Goal: Information Seeking & Learning: Learn about a topic

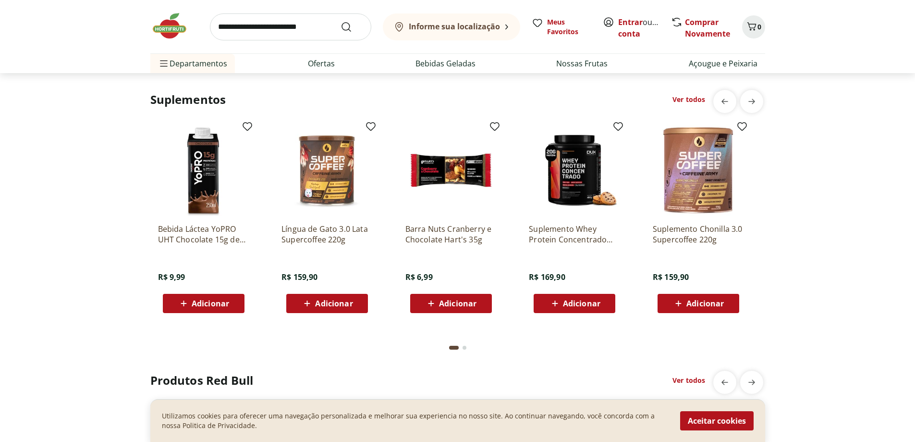
scroll to position [1997, 0]
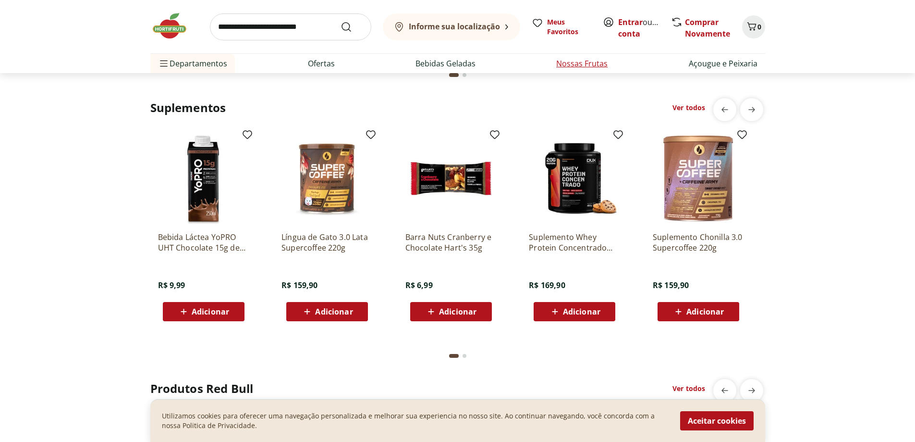
click at [572, 72] on li "Nossas Frutas" at bounding box center [582, 63] width 67 height 19
click at [591, 63] on link "Nossas Frutas" at bounding box center [581, 64] width 51 height 12
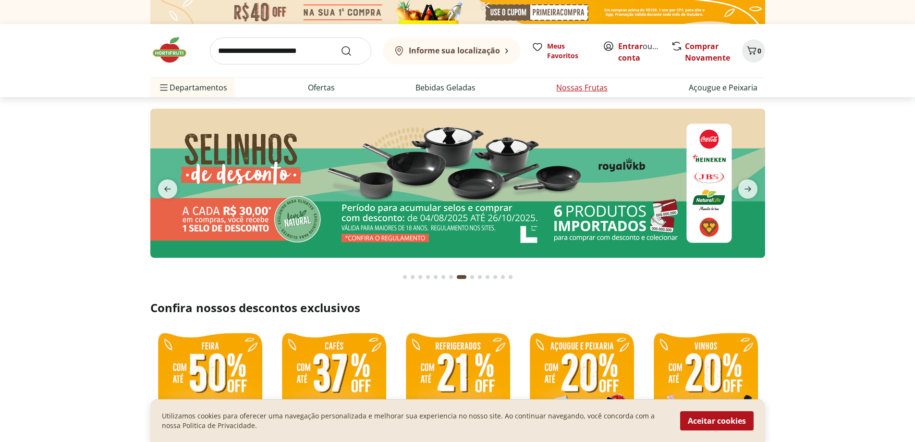
select select "**********"
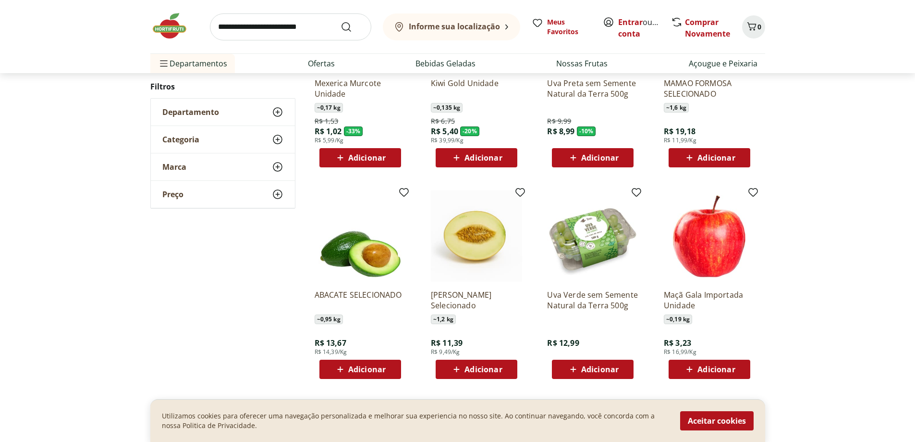
scroll to position [192, 0]
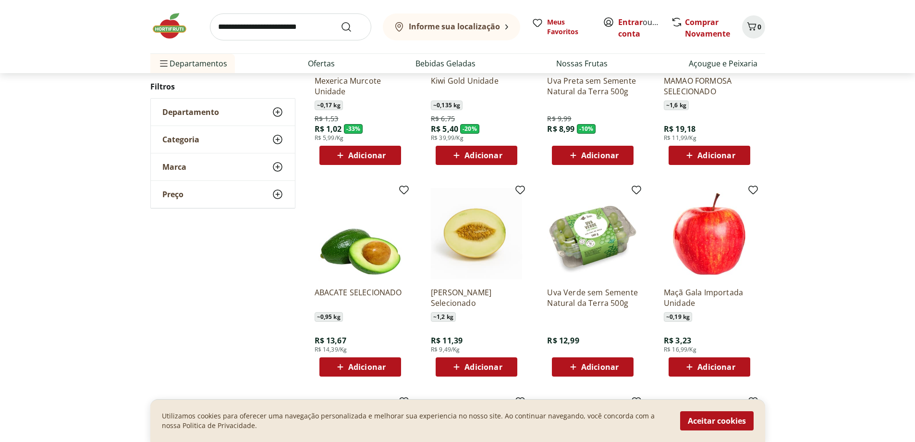
drag, startPoint x: 796, startPoint y: 215, endPoint x: 829, endPoint y: 196, distance: 38.3
click at [829, 196] on div "**********" at bounding box center [457, 296] width 915 height 698
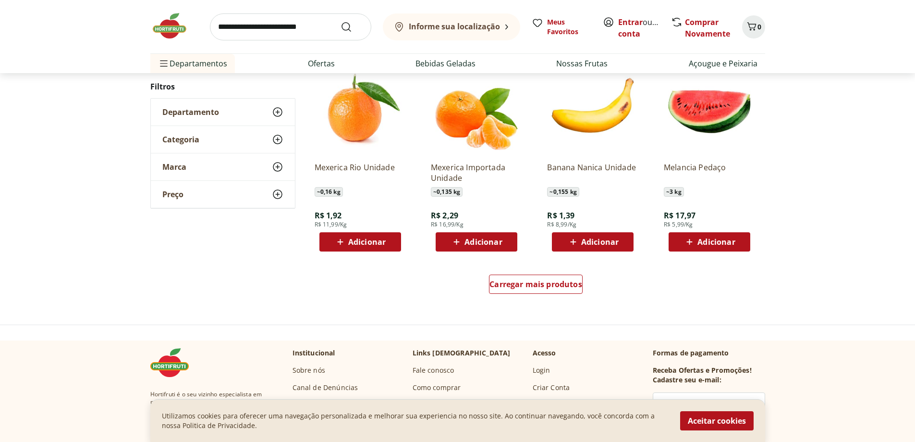
scroll to position [577, 0]
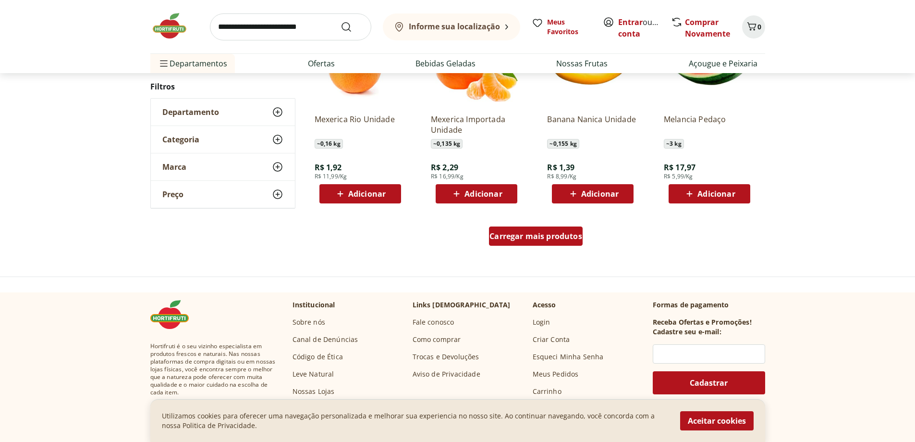
click at [570, 238] on span "Carregar mais produtos" at bounding box center [536, 236] width 93 height 8
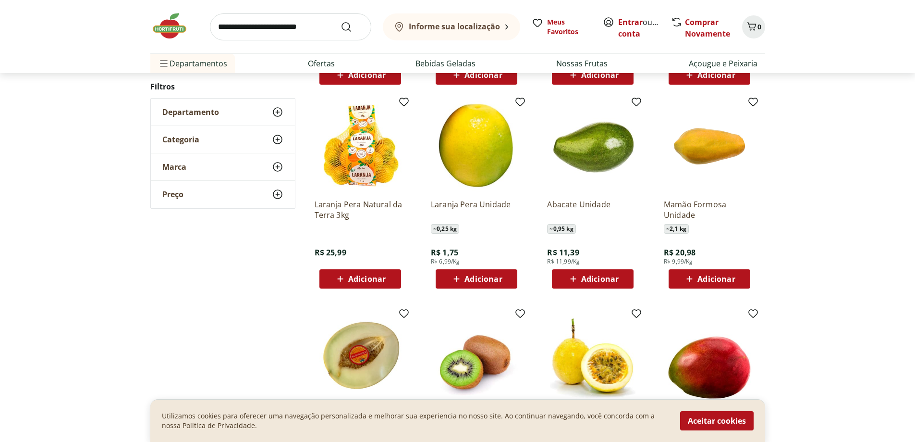
scroll to position [721, 0]
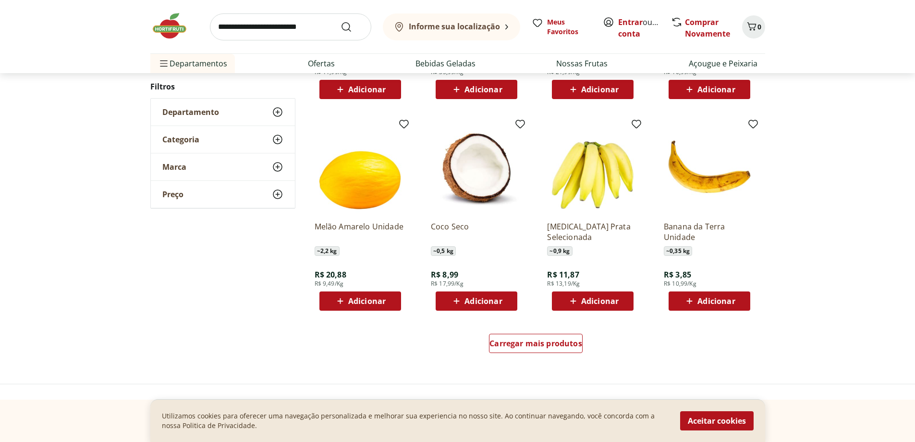
scroll to position [529, 0]
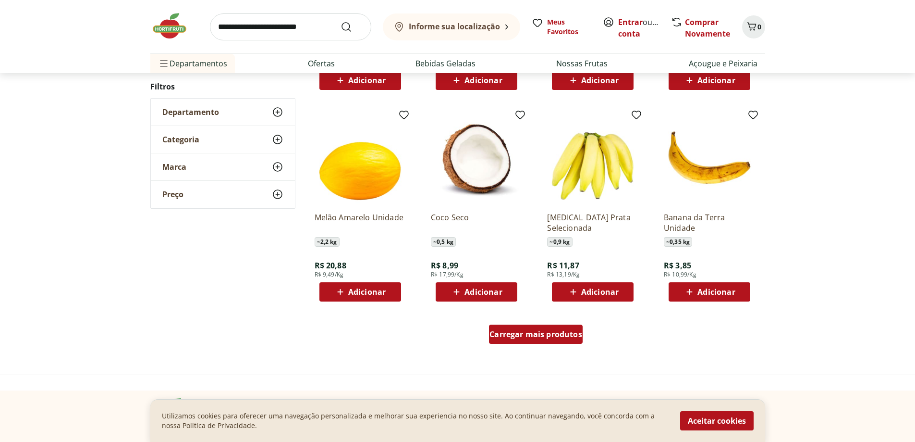
click at [551, 330] on span "Carregar mais produtos" at bounding box center [536, 334] width 93 height 8
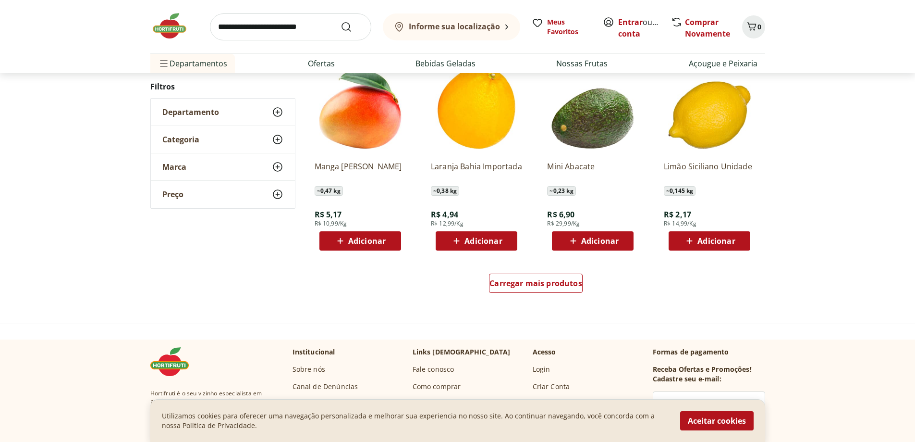
scroll to position [579, 0]
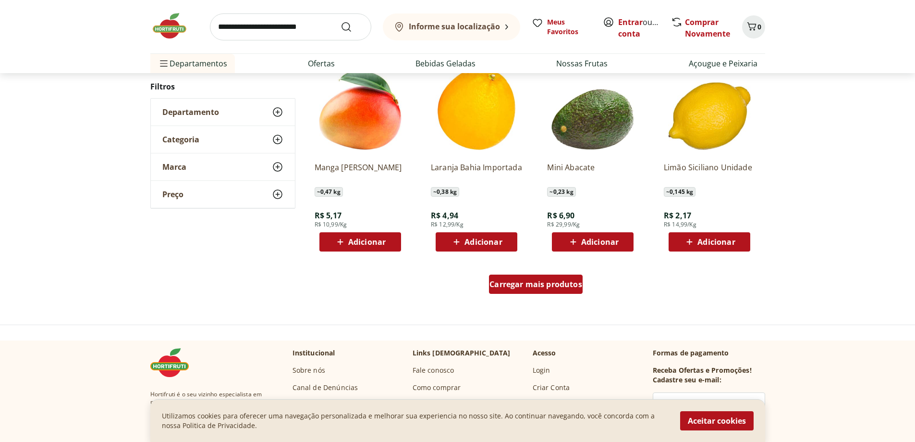
click at [551, 293] on div "Carregar mais produtos" at bounding box center [536, 283] width 94 height 19
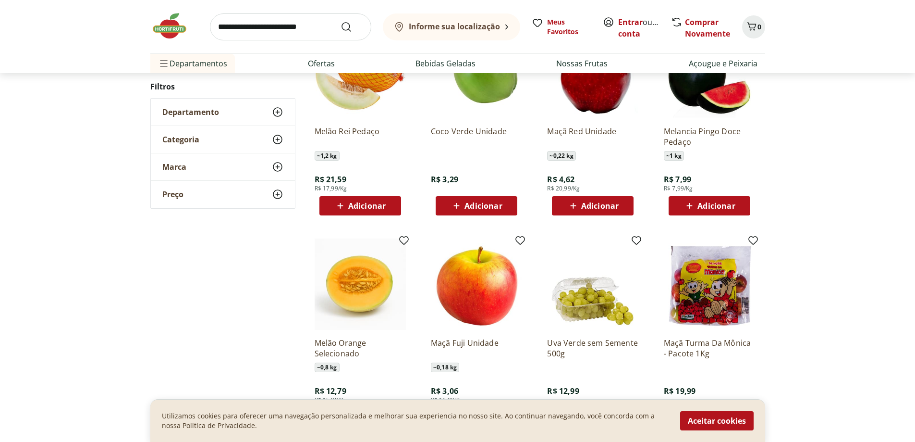
scroll to position [819, 0]
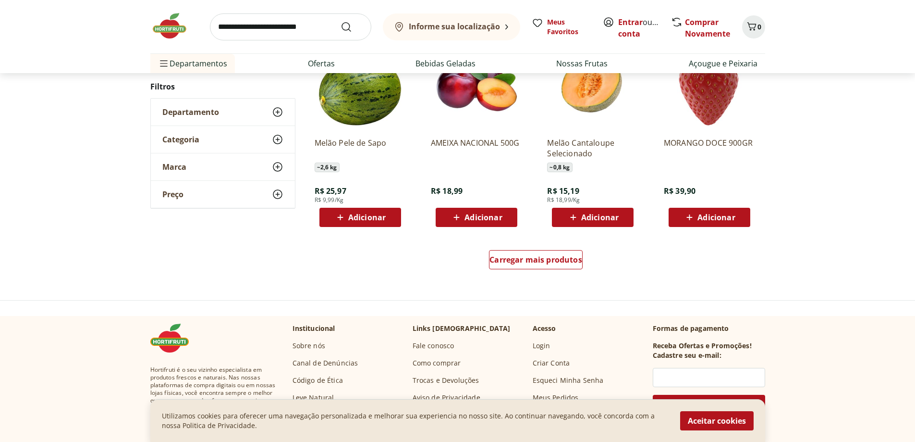
scroll to position [625, 0]
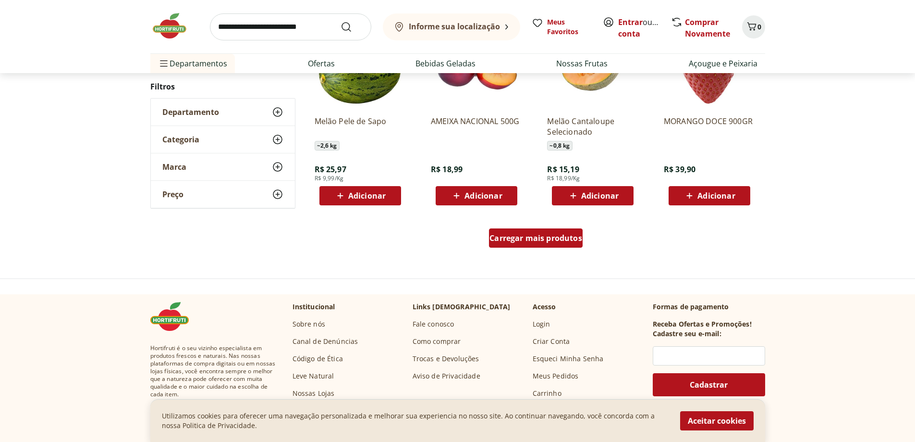
click at [568, 242] on span "Carregar mais produtos" at bounding box center [536, 238] width 93 height 8
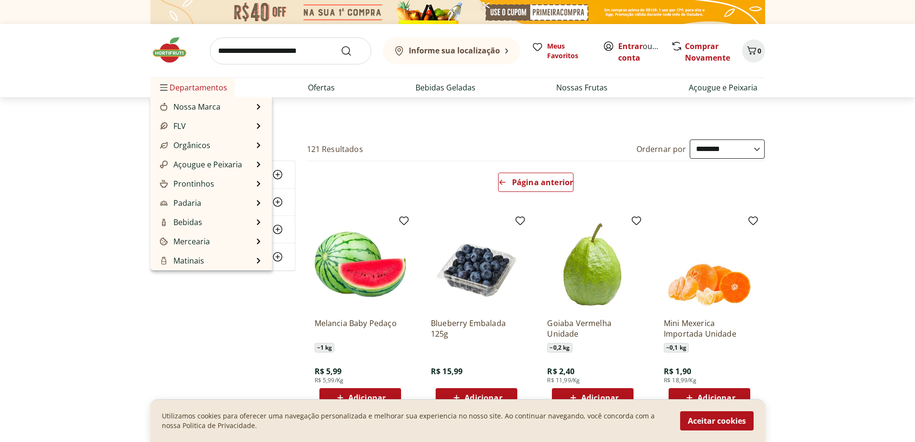
click at [225, 90] on span "Departamentos" at bounding box center [192, 87] width 69 height 23
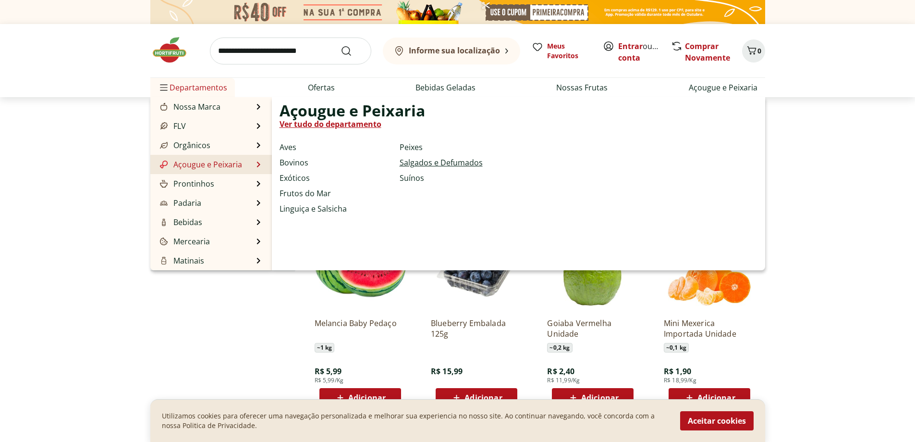
click at [461, 165] on link "Salgados e Defumados" at bounding box center [441, 163] width 83 height 12
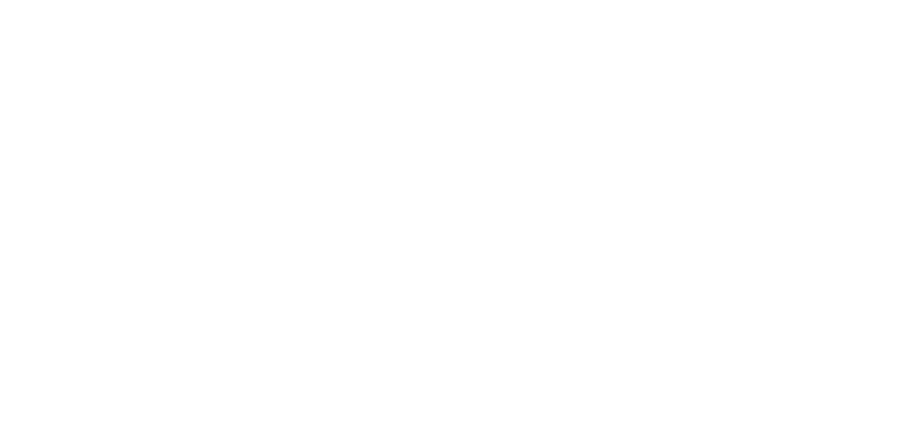
select select "**********"
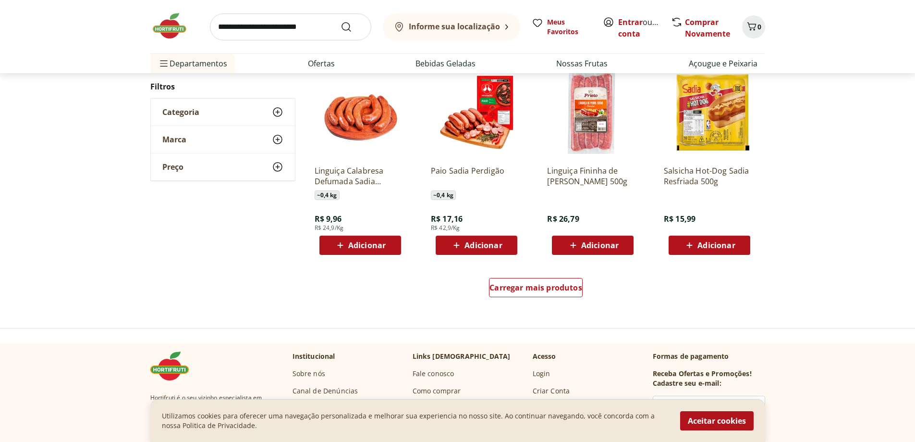
scroll to position [529, 0]
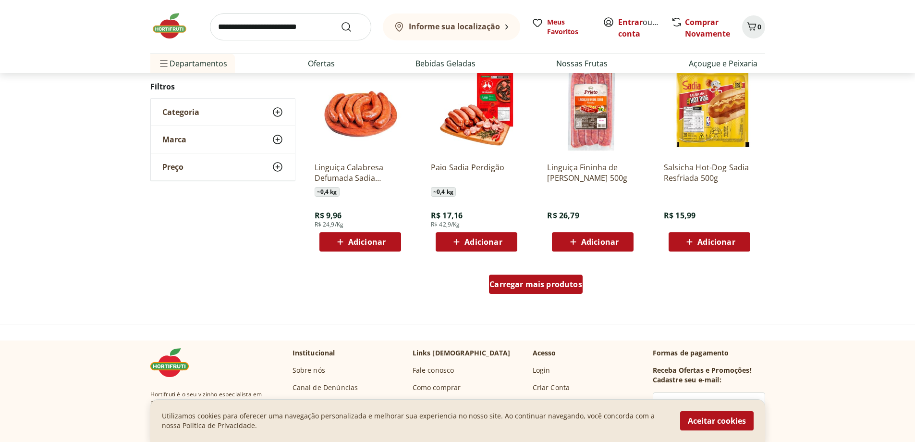
click at [546, 274] on div "Carregar mais produtos" at bounding box center [536, 283] width 94 height 19
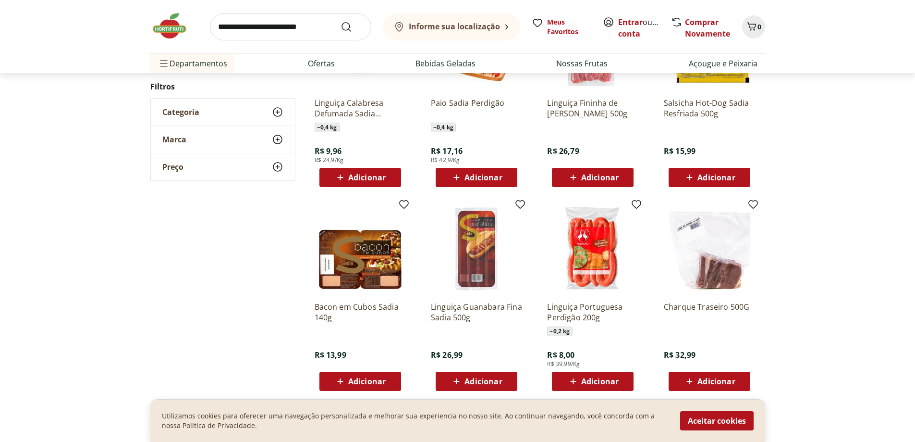
scroll to position [673, 0]
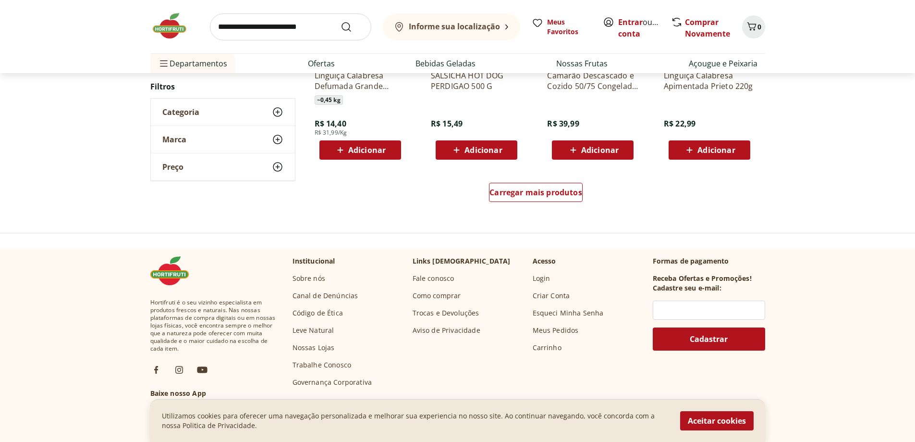
scroll to position [673, 0]
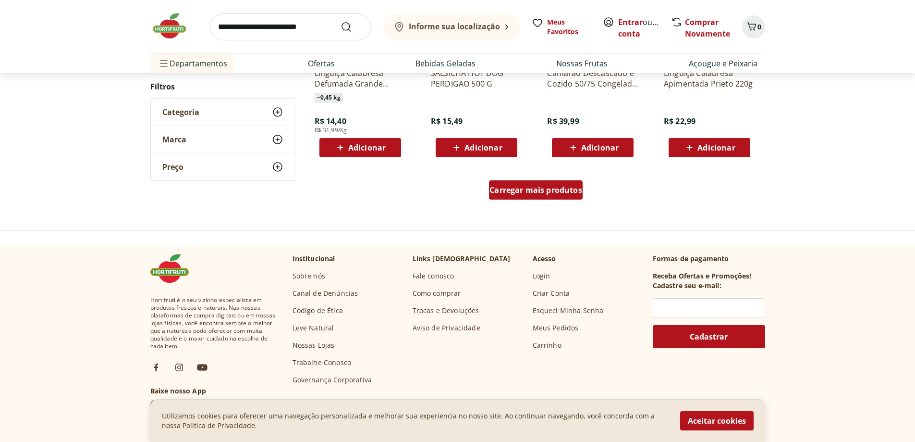
click at [537, 198] on div "Carregar mais produtos" at bounding box center [536, 189] width 94 height 19
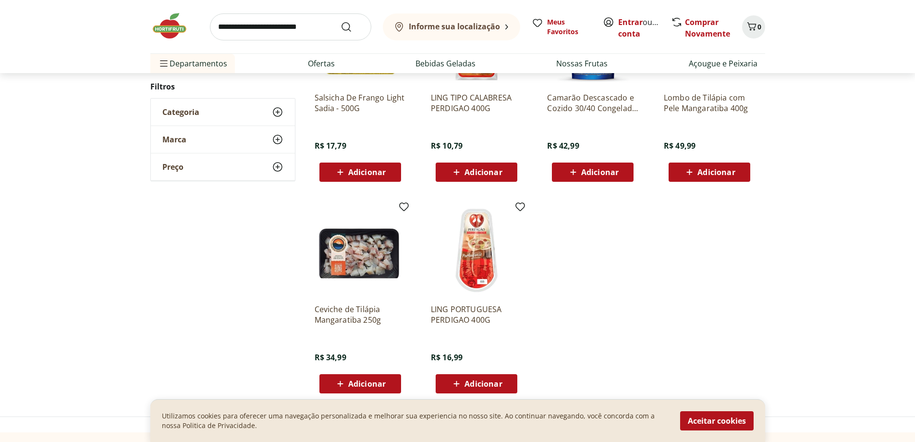
scroll to position [240, 0]
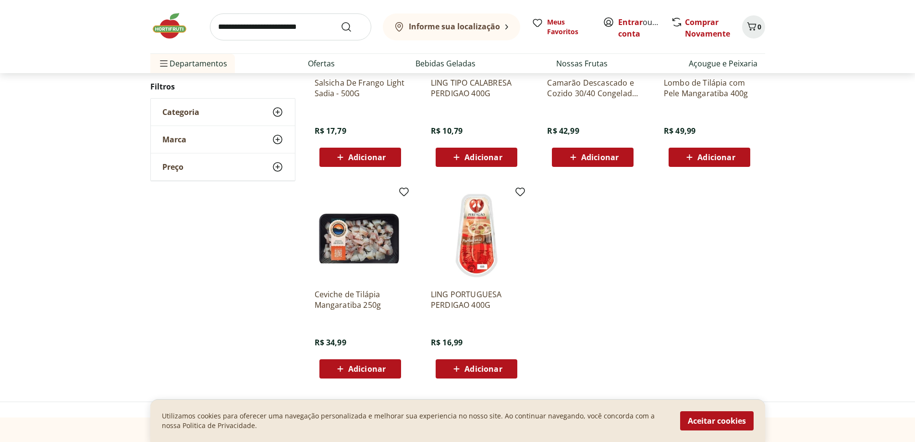
click at [193, 115] on span "Categoria" at bounding box center [180, 112] width 37 height 10
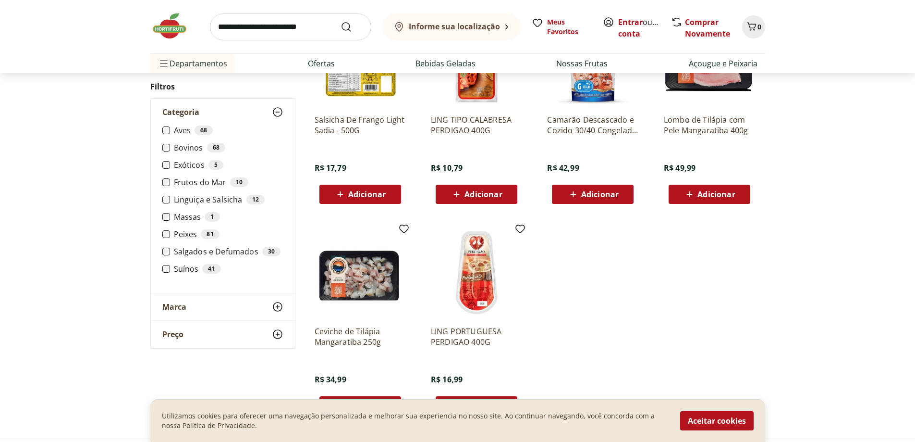
scroll to position [96, 0]
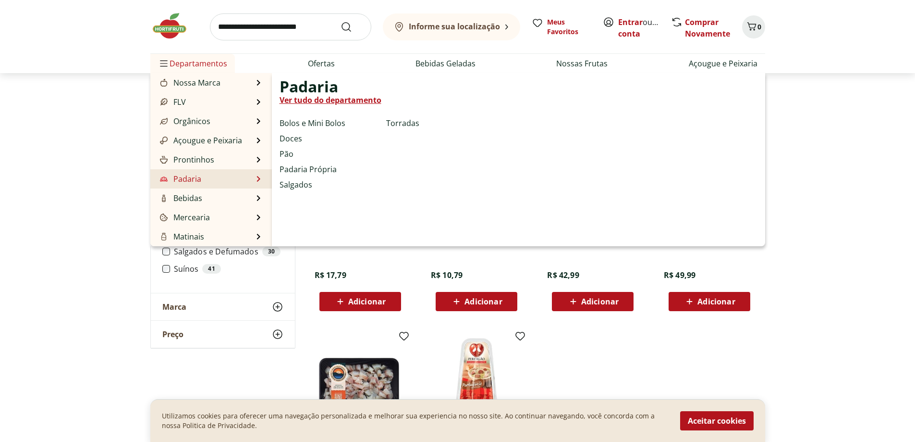
click at [211, 181] on li "Padaria Padaria Ver tudo do departamento Bolos e Mini Bolos Doces Pão Padaria P…" at bounding box center [211, 178] width 122 height 19
click at [329, 100] on link "Ver tudo do departamento" at bounding box center [331, 100] width 102 height 12
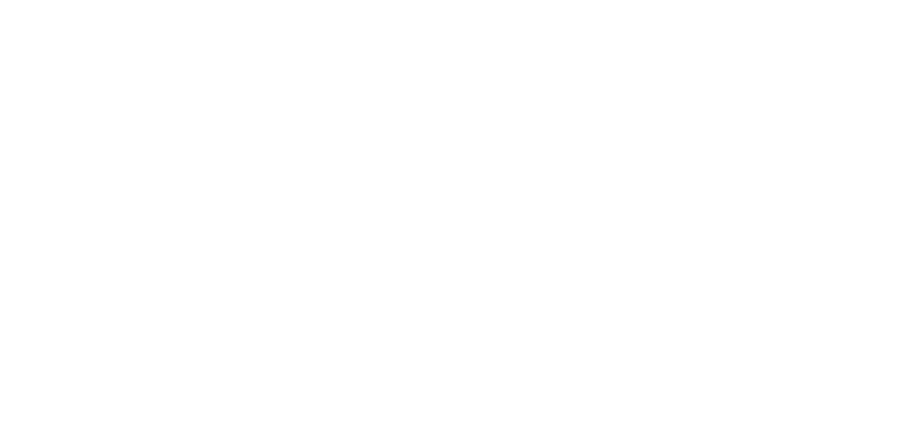
select select "**********"
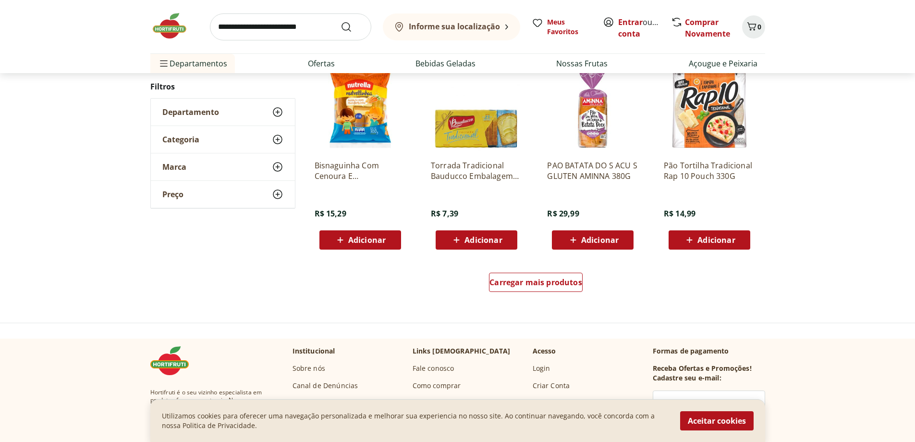
scroll to position [577, 0]
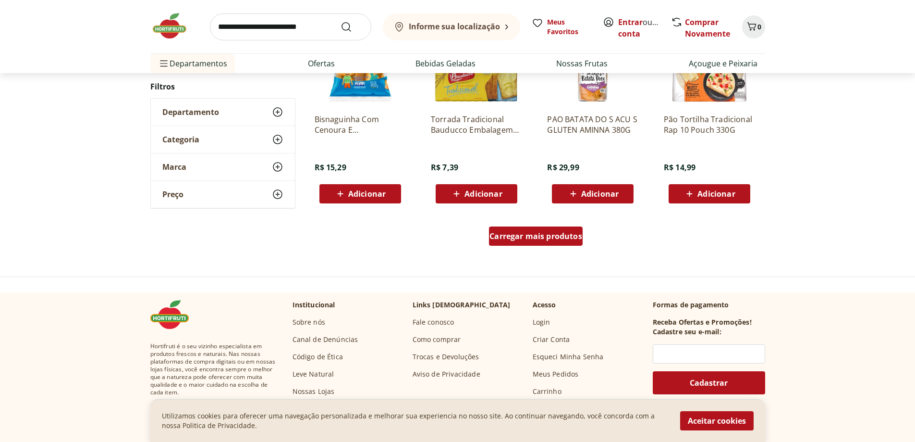
click at [570, 229] on div "Carregar mais produtos" at bounding box center [536, 235] width 94 height 19
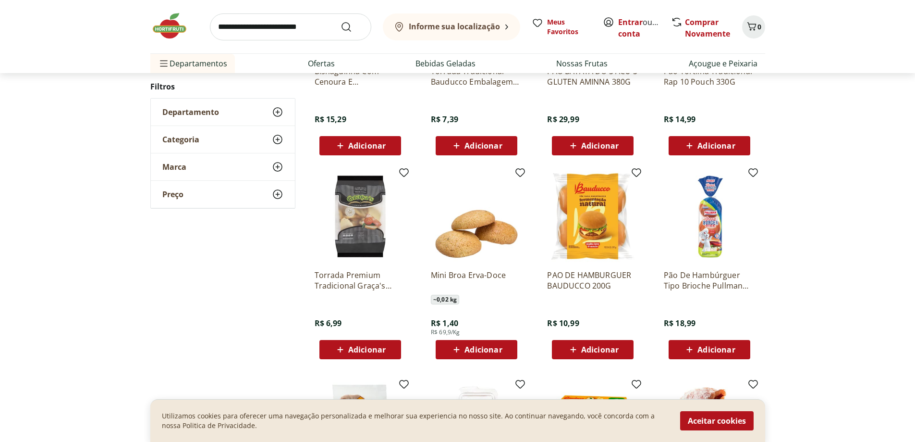
scroll to position [721, 0]
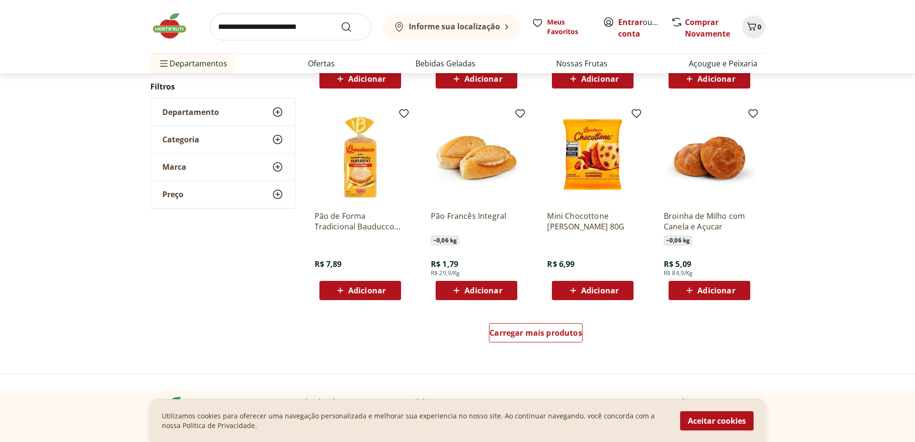
scroll to position [577, 0]
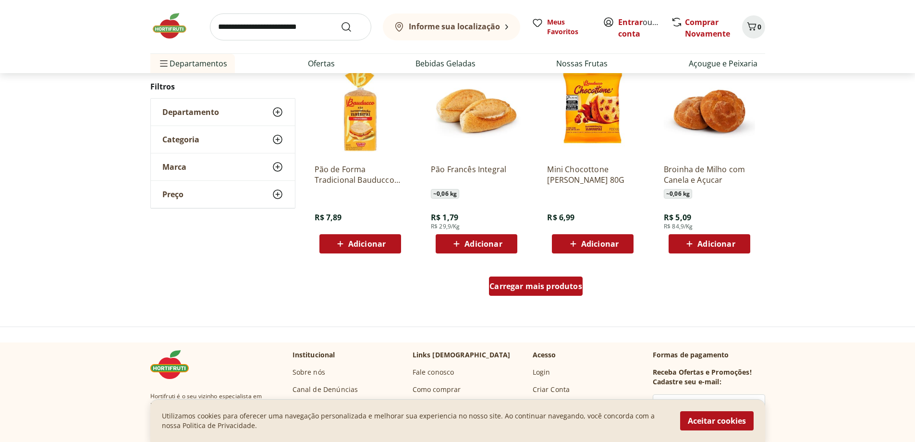
click at [513, 282] on span "Carregar mais produtos" at bounding box center [536, 286] width 93 height 8
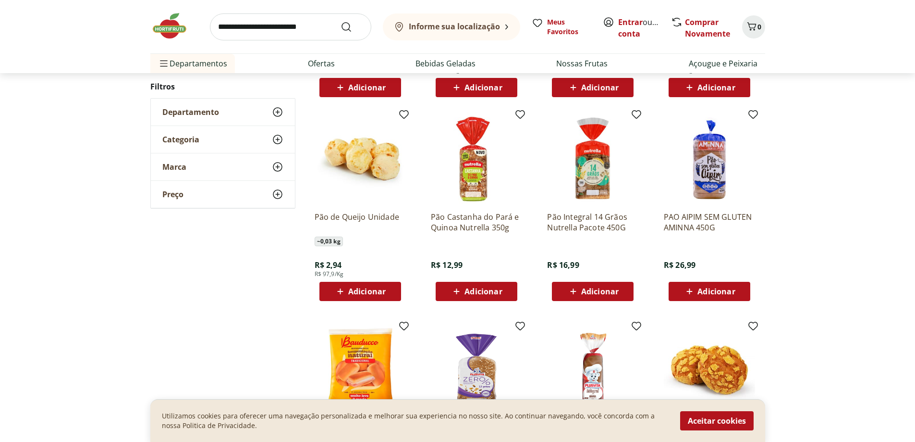
scroll to position [817, 0]
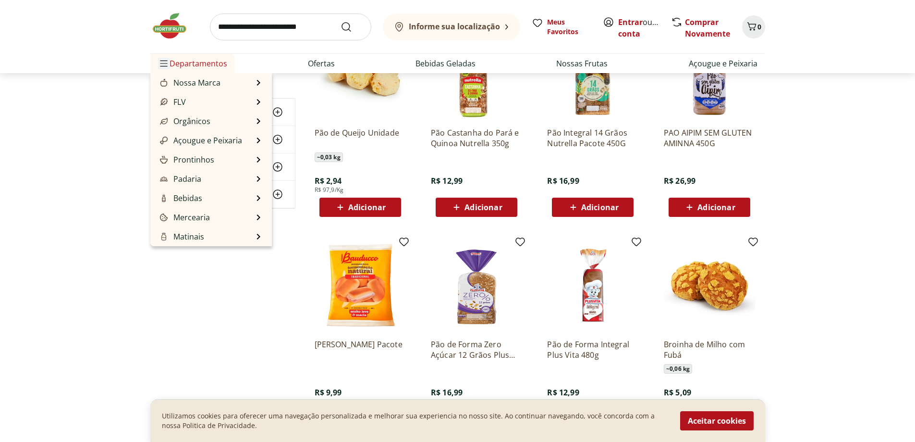
click at [166, 65] on icon "Menu" at bounding box center [164, 64] width 8 height 8
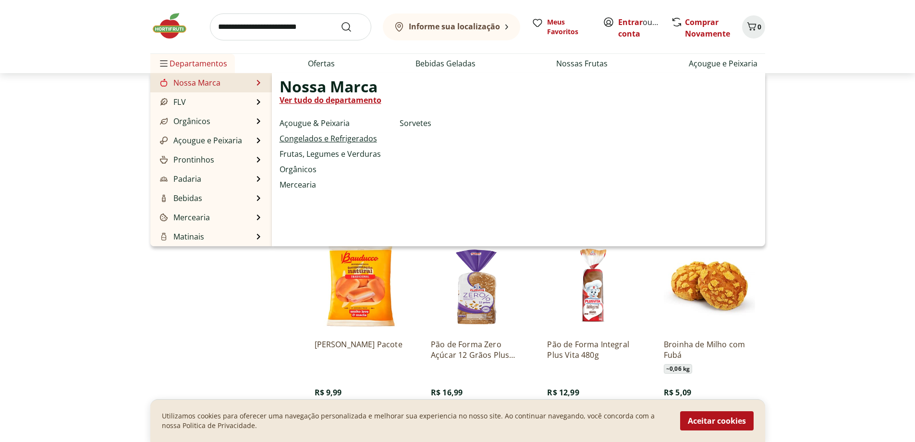
click at [317, 136] on link "Congelados e Refrigerados" at bounding box center [329, 139] width 98 height 12
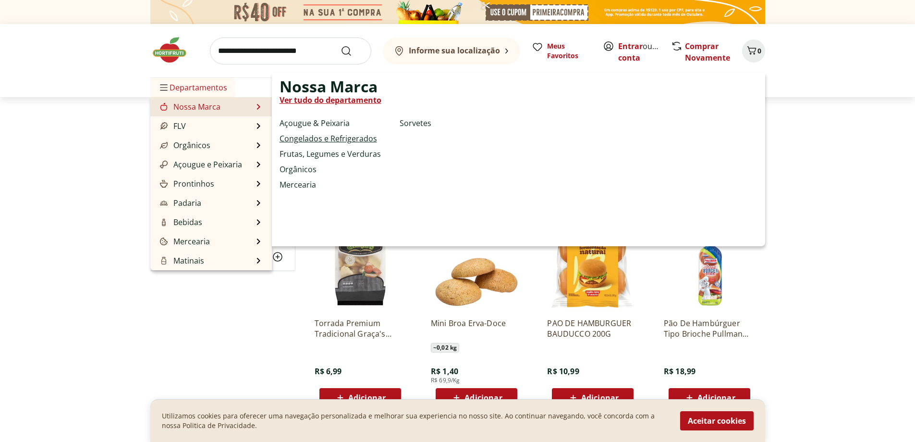
select select "**********"
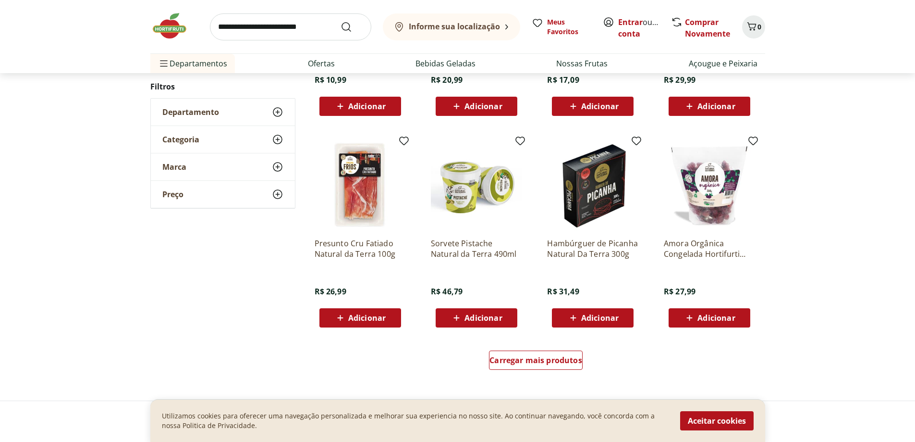
scroll to position [529, 0]
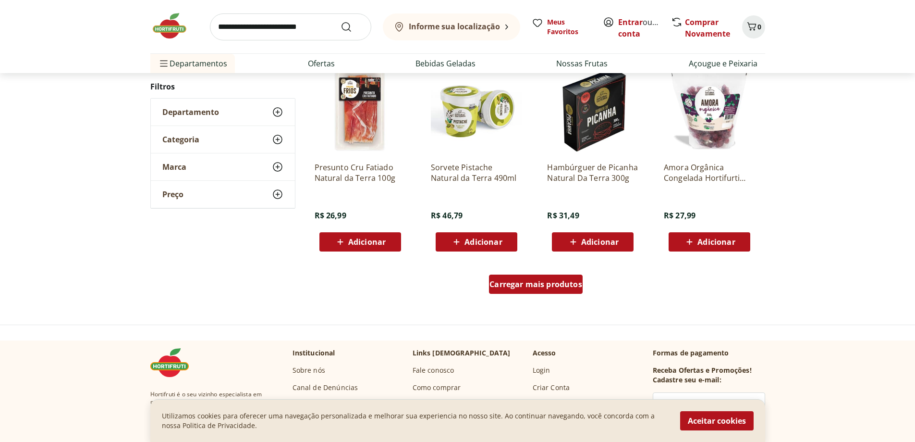
click at [545, 291] on div "Carregar mais produtos" at bounding box center [536, 283] width 94 height 19
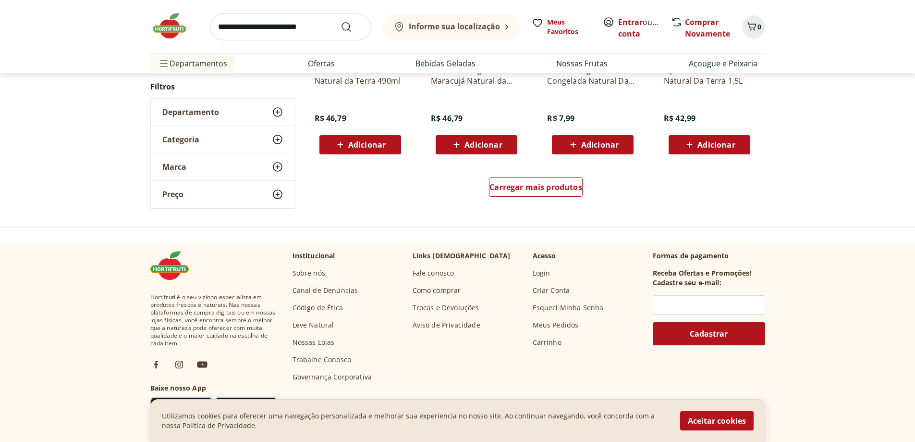
scroll to position [721, 0]
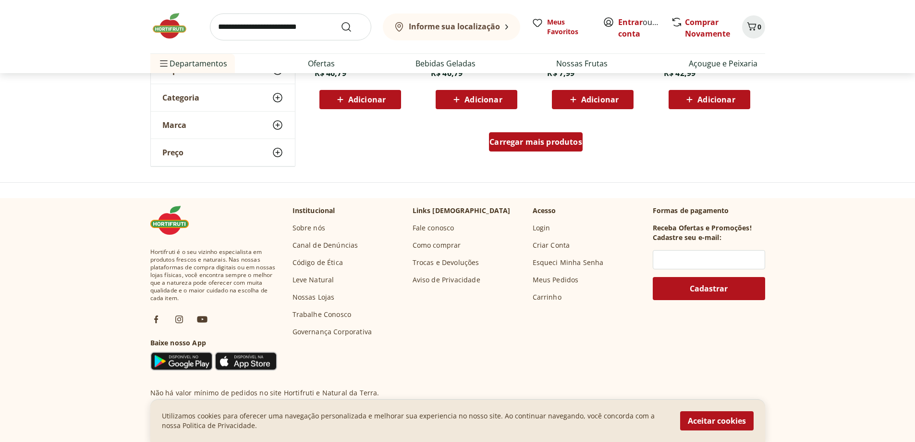
click at [581, 142] on span "Carregar mais produtos" at bounding box center [536, 142] width 93 height 8
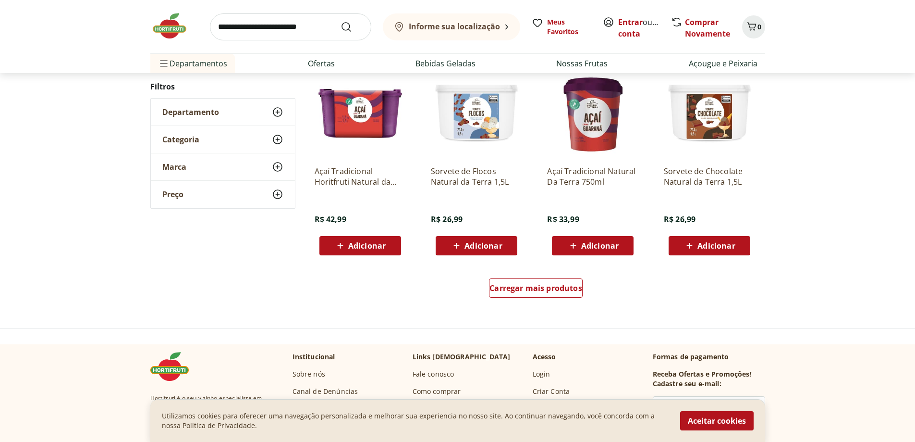
scroll to position [671, 0]
